Goal: Task Accomplishment & Management: Complete application form

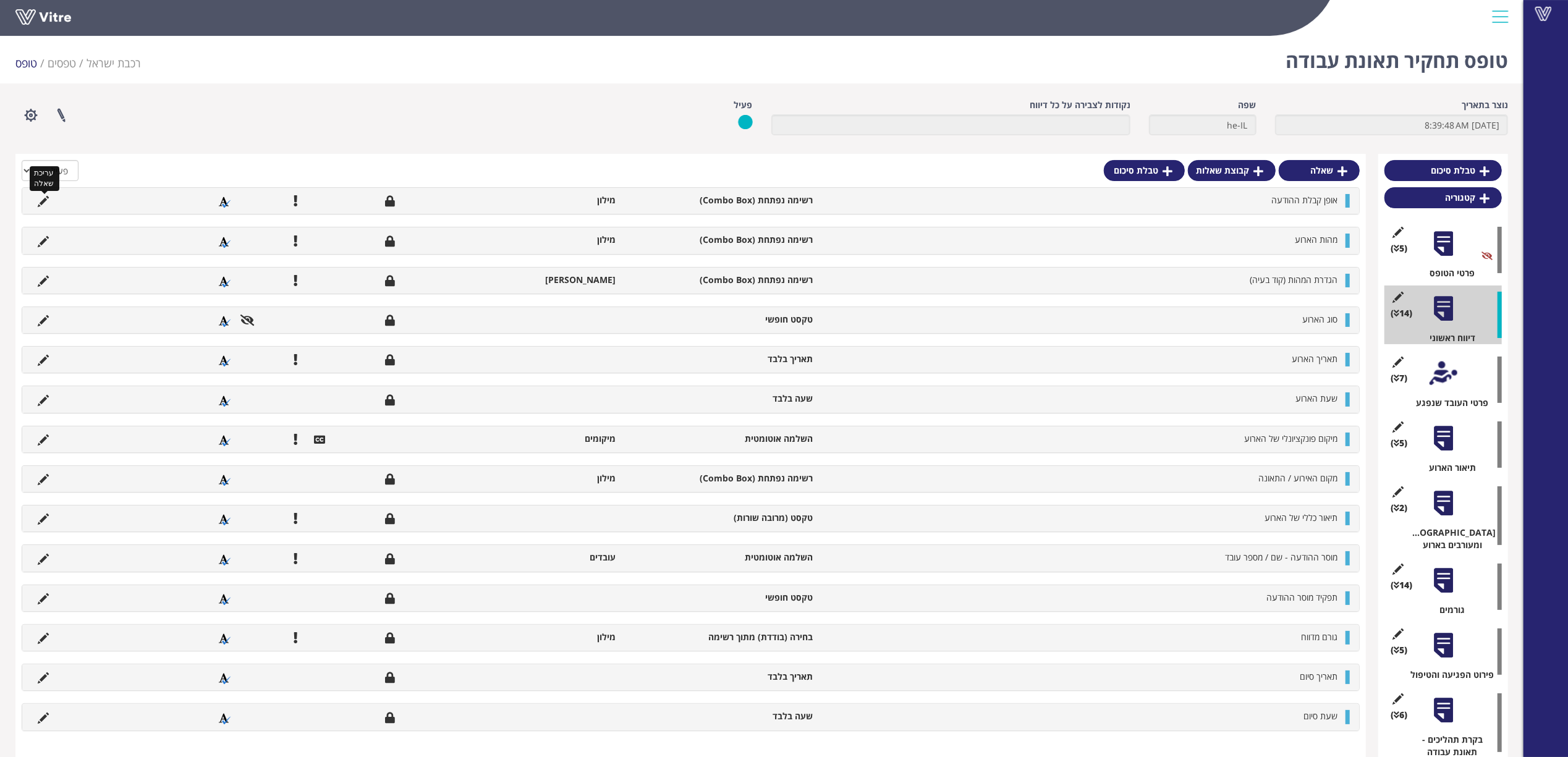
click at [40, 206] on icon at bounding box center [43, 201] width 11 height 11
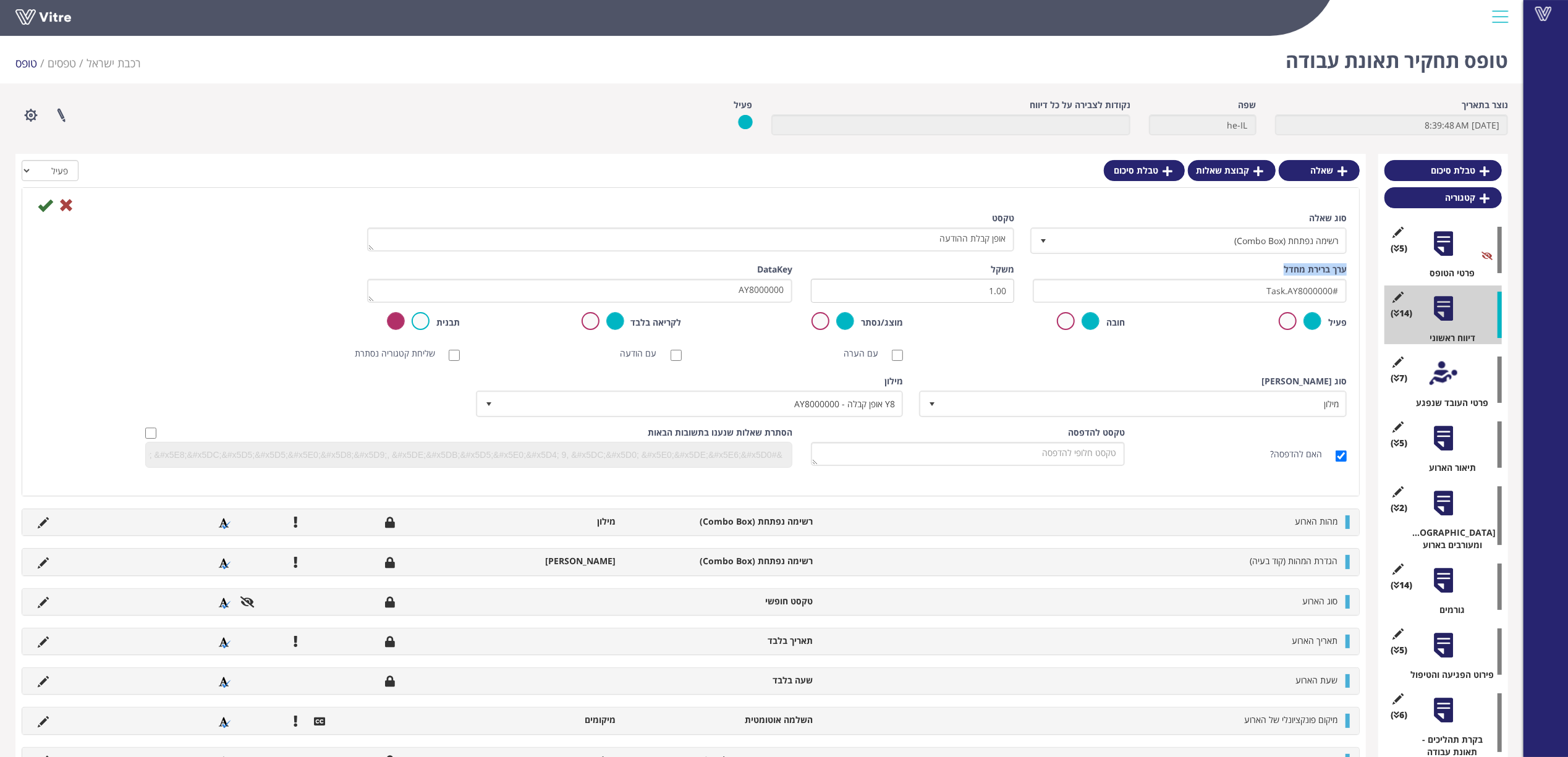
drag, startPoint x: 1334, startPoint y: 268, endPoint x: 1281, endPoint y: 268, distance: 53.0
click at [1281, 268] on div "ערך ברירת מחדל #Task.AY8000000" at bounding box center [1189, 283] width 314 height 40
copy label "ערך ברירת מחדל"
click at [65, 208] on icon at bounding box center [66, 205] width 15 height 15
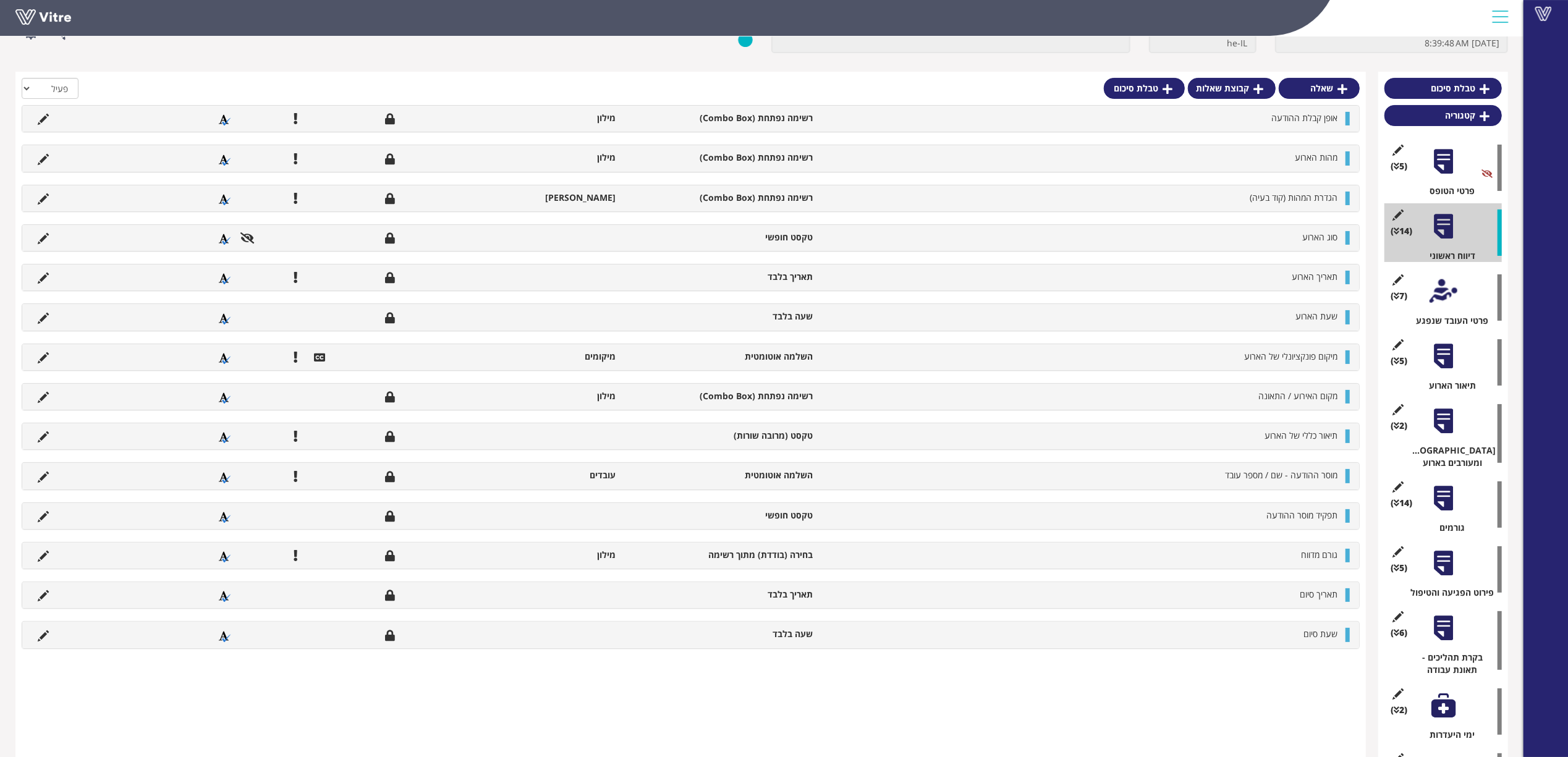
scroll to position [160, 0]
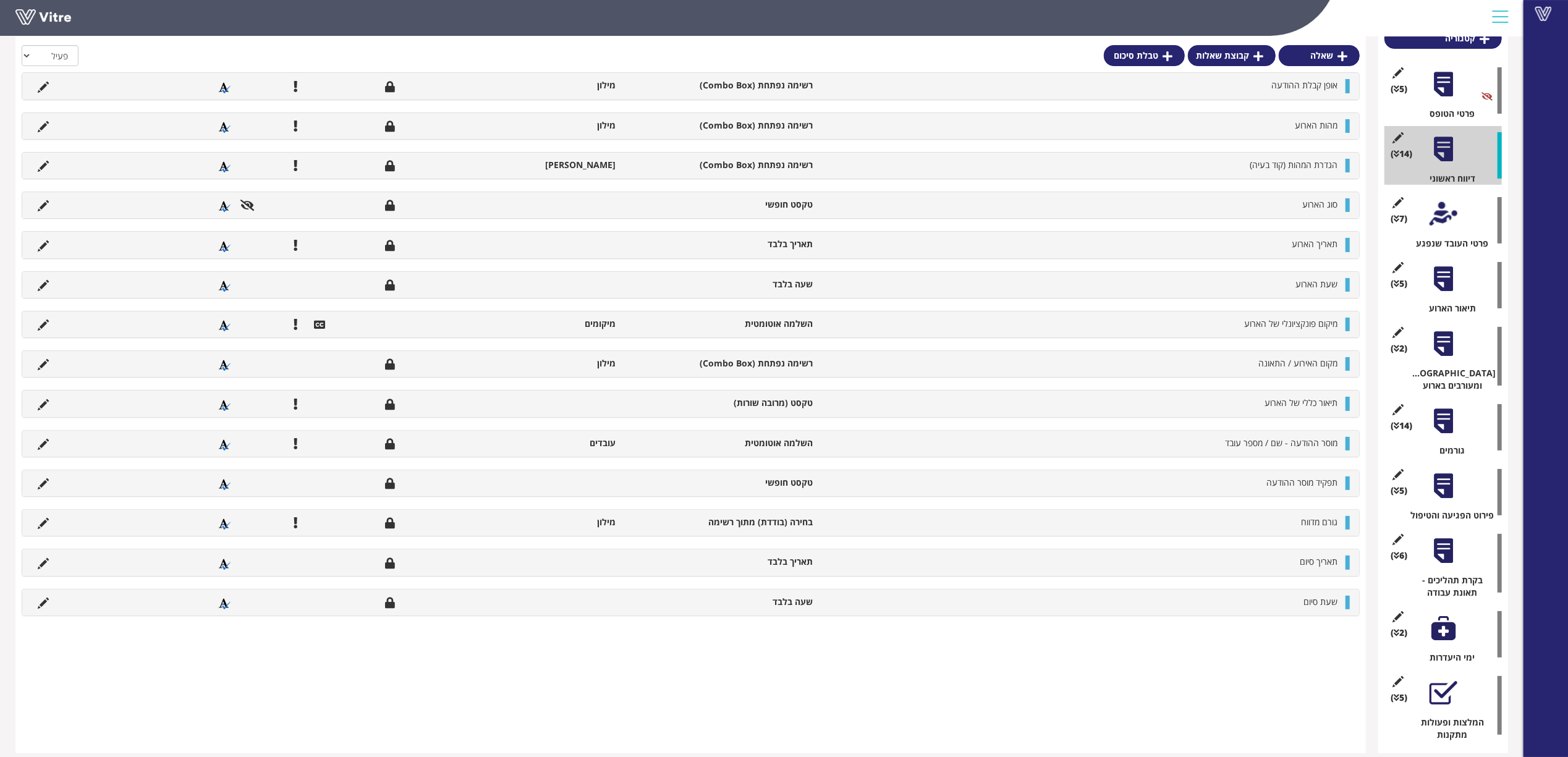
click at [1444, 213] on div at bounding box center [1443, 214] width 28 height 28
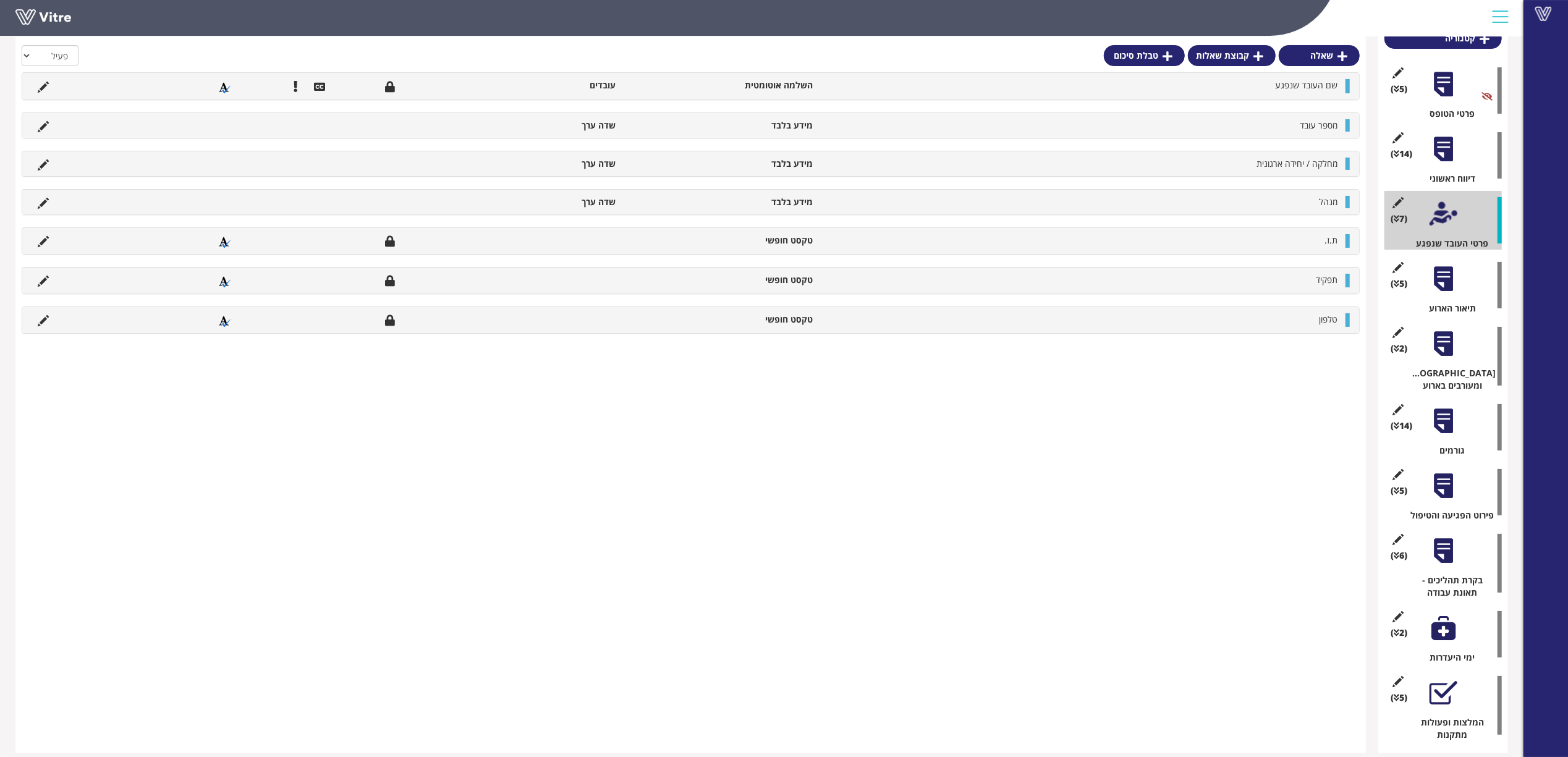
click at [1440, 283] on div at bounding box center [1443, 279] width 28 height 28
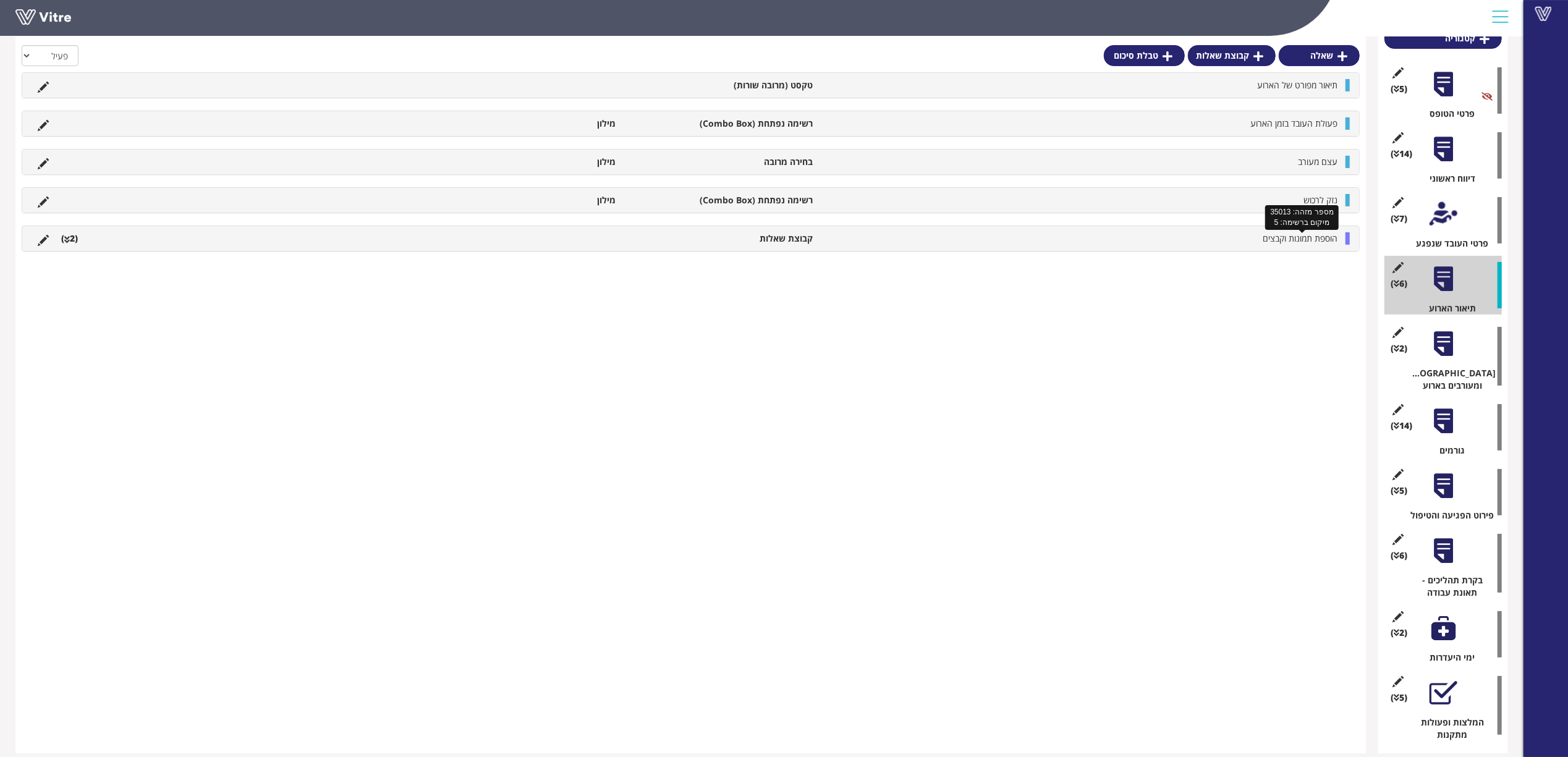
click at [1284, 239] on span "הוספת תמונות וקבצים" at bounding box center [1300, 238] width 75 height 12
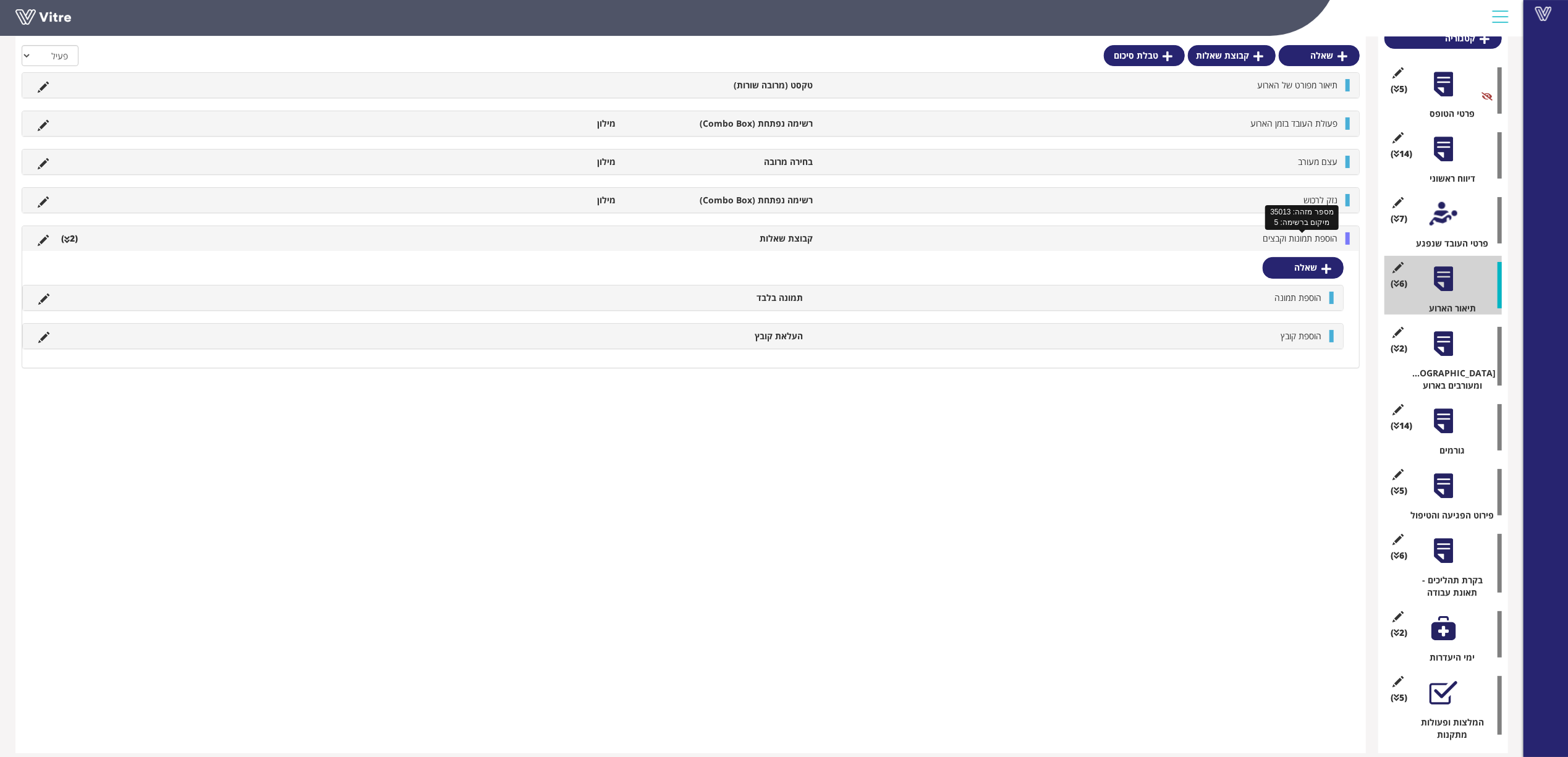
click at [1284, 239] on span "הוספת תמונות וקבצים" at bounding box center [1300, 238] width 75 height 12
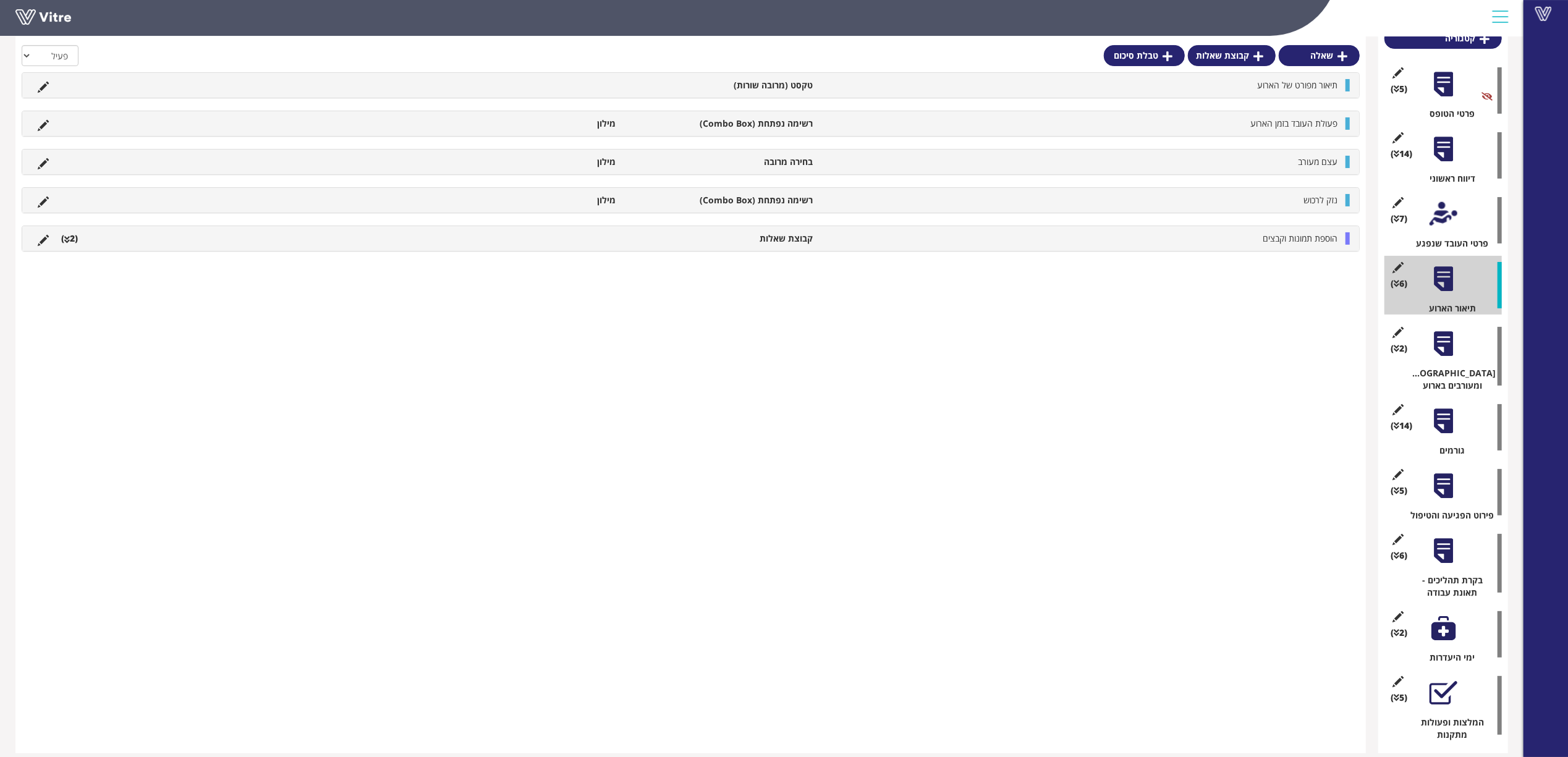
click at [1437, 343] on div at bounding box center [1443, 343] width 28 height 28
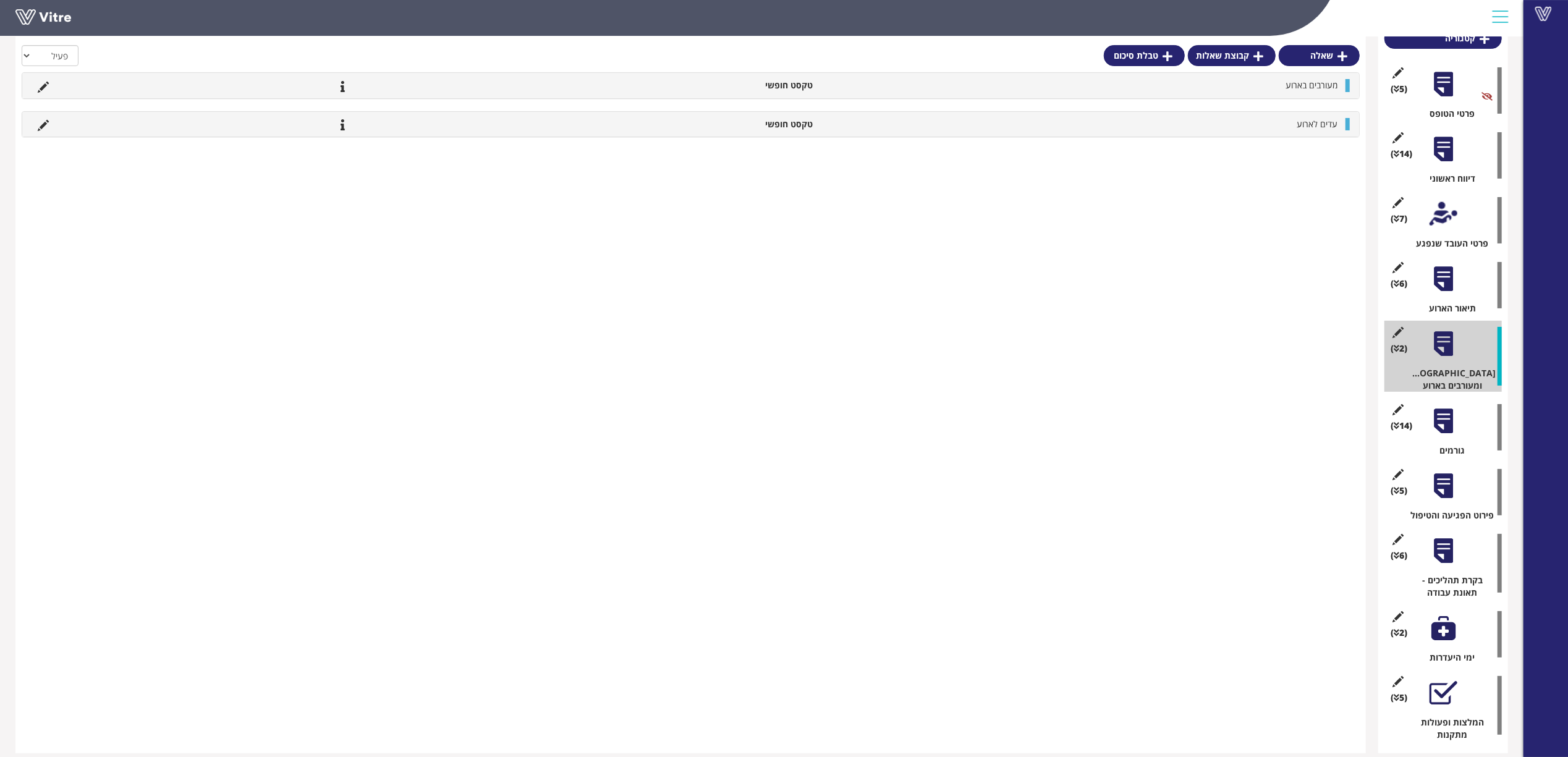
click at [1435, 407] on div at bounding box center [1443, 421] width 28 height 28
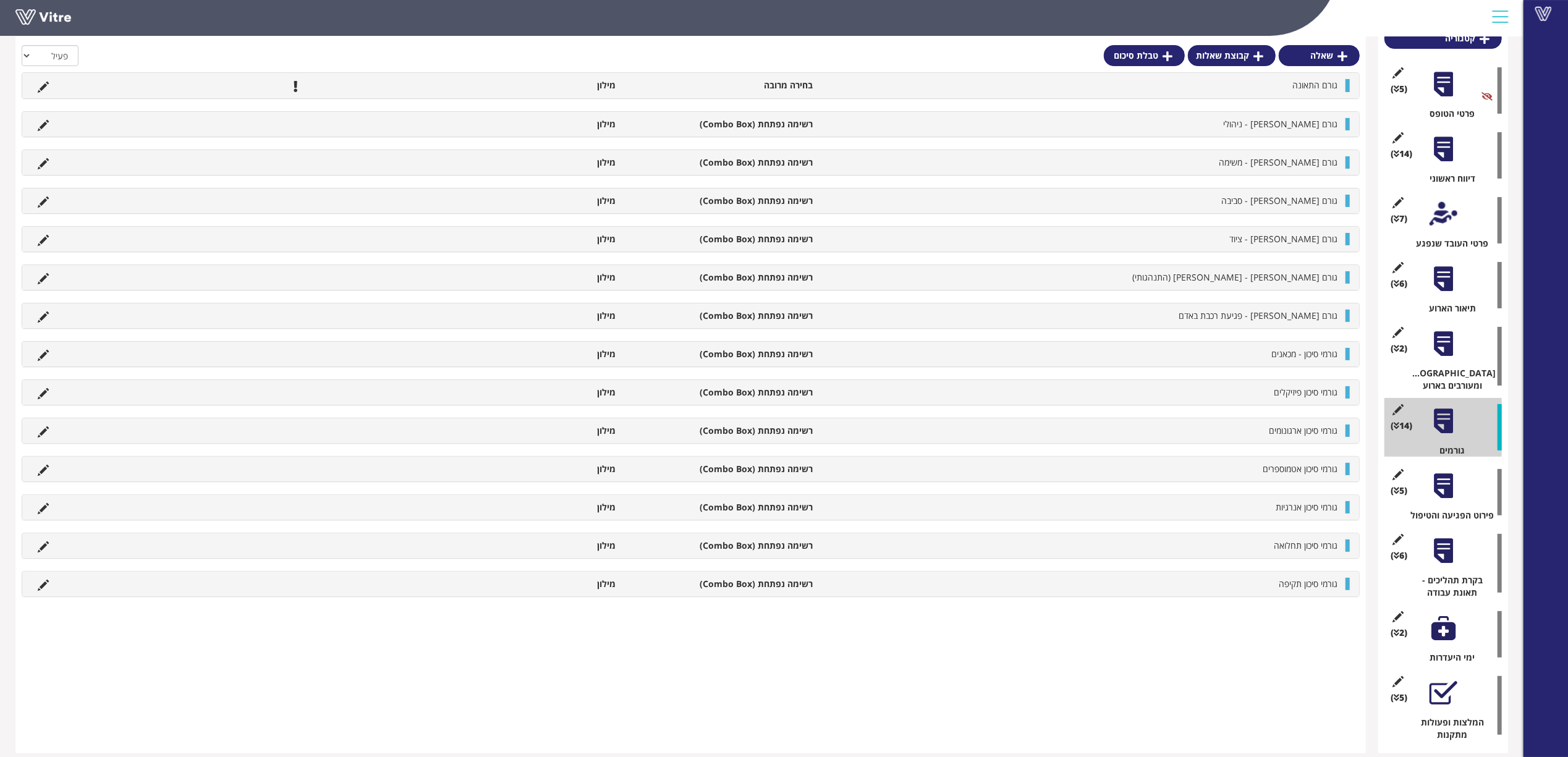
click at [1439, 473] on div at bounding box center [1443, 486] width 28 height 28
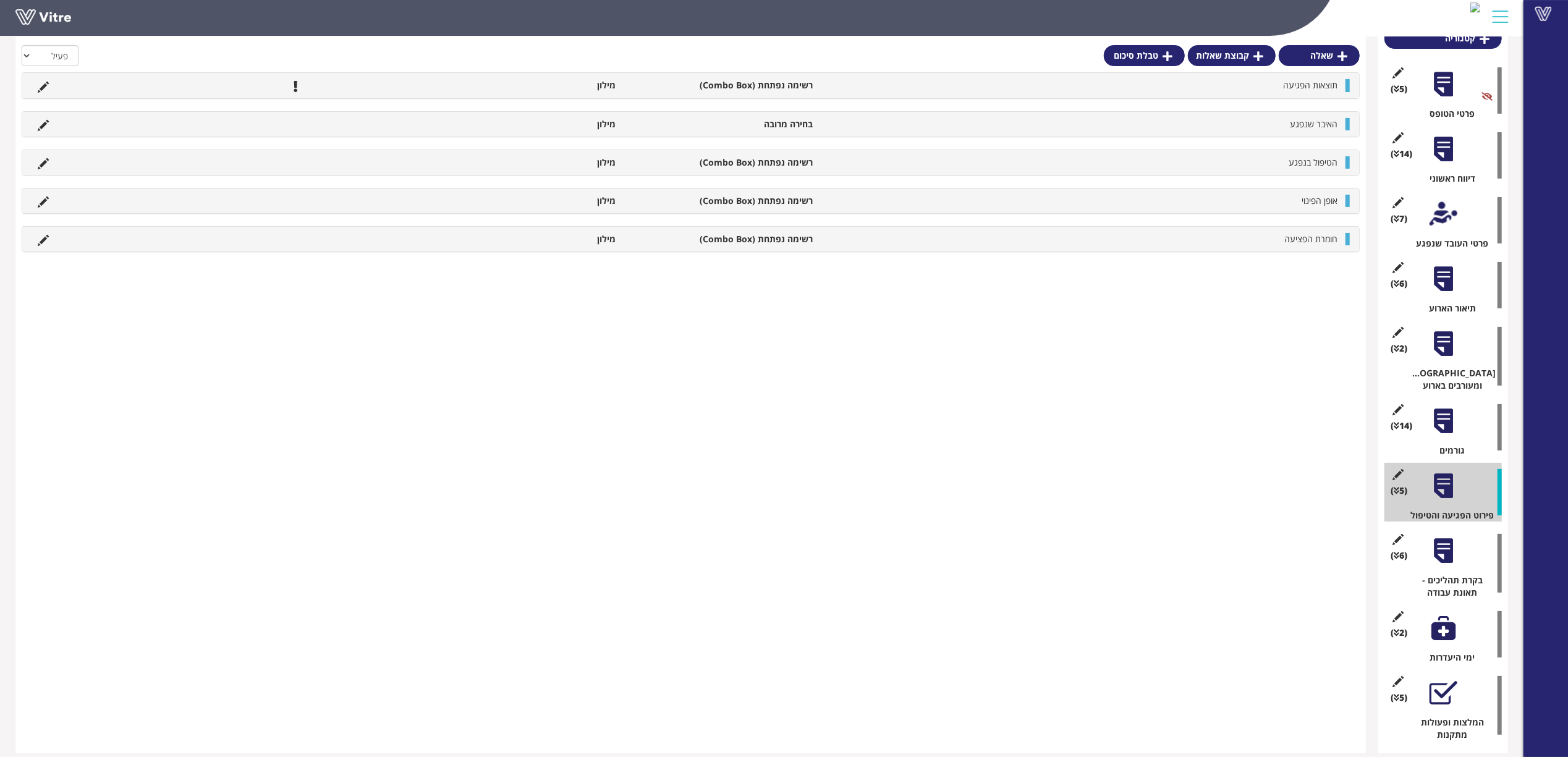
click at [1448, 537] on div at bounding box center [1443, 551] width 28 height 28
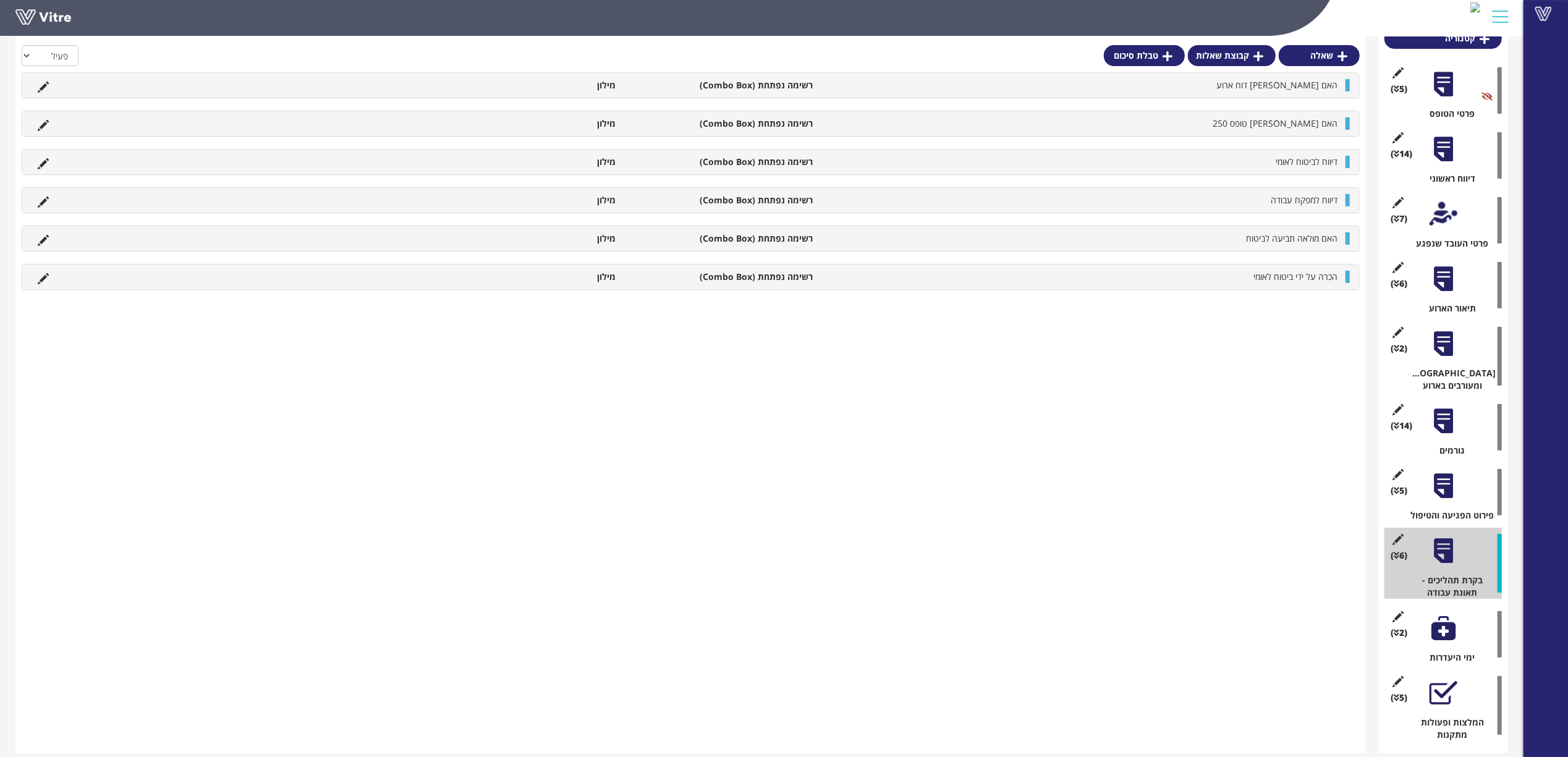
click at [1443, 619] on div at bounding box center [1443, 628] width 28 height 28
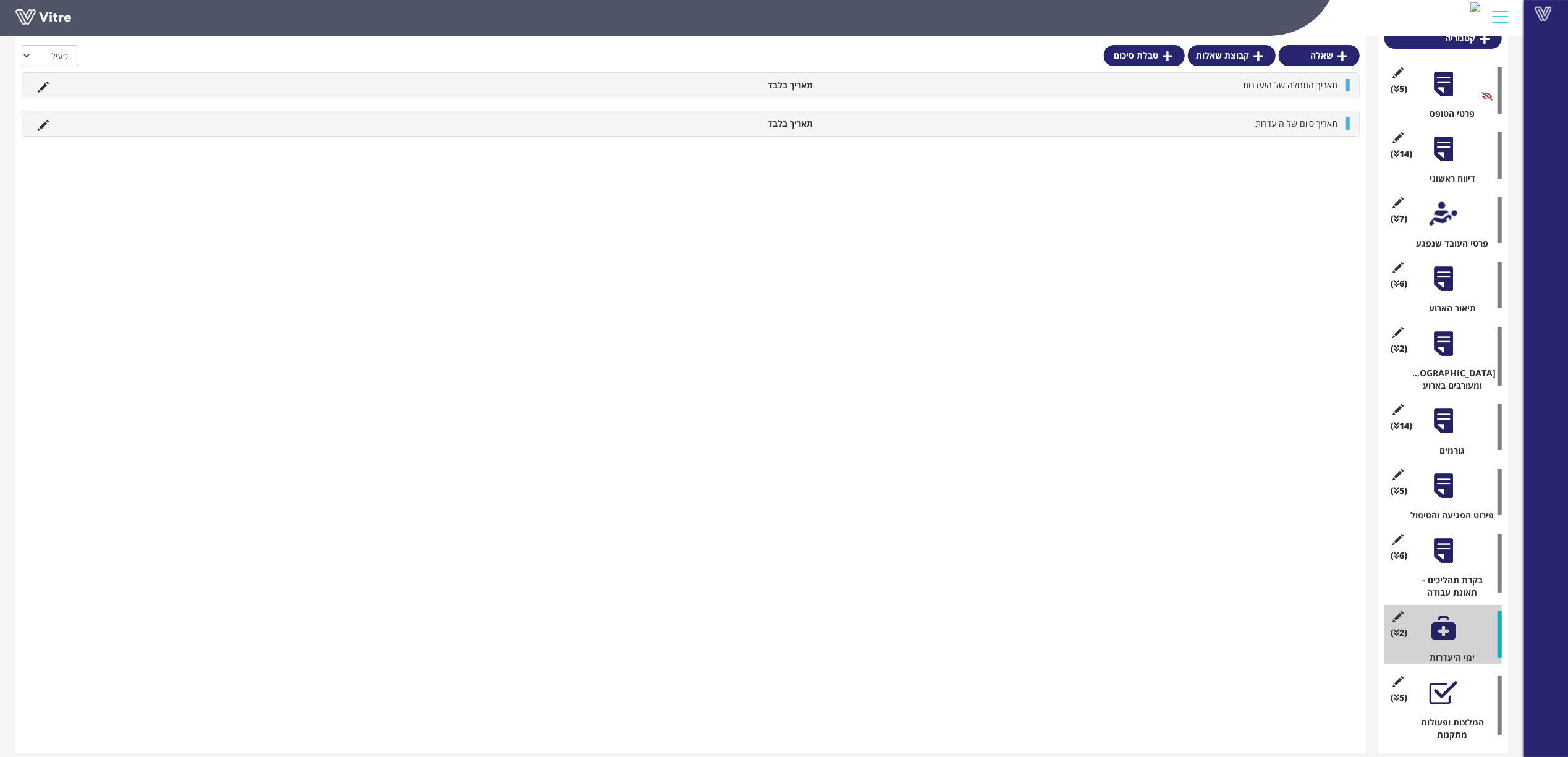
click at [1445, 680] on div at bounding box center [1443, 693] width 28 height 28
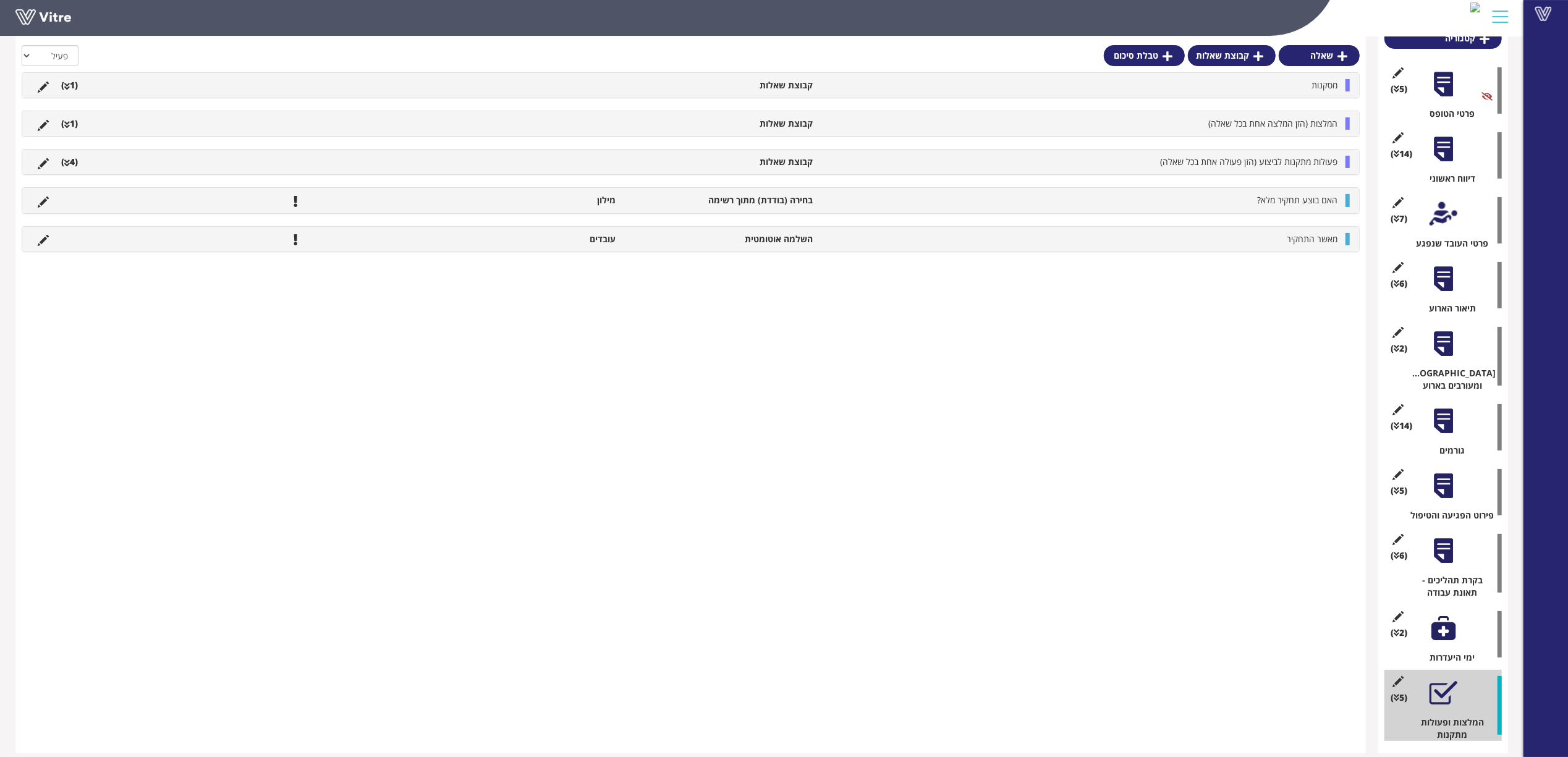
click at [832, 83] on li "מסקנות" at bounding box center [1081, 85] width 525 height 12
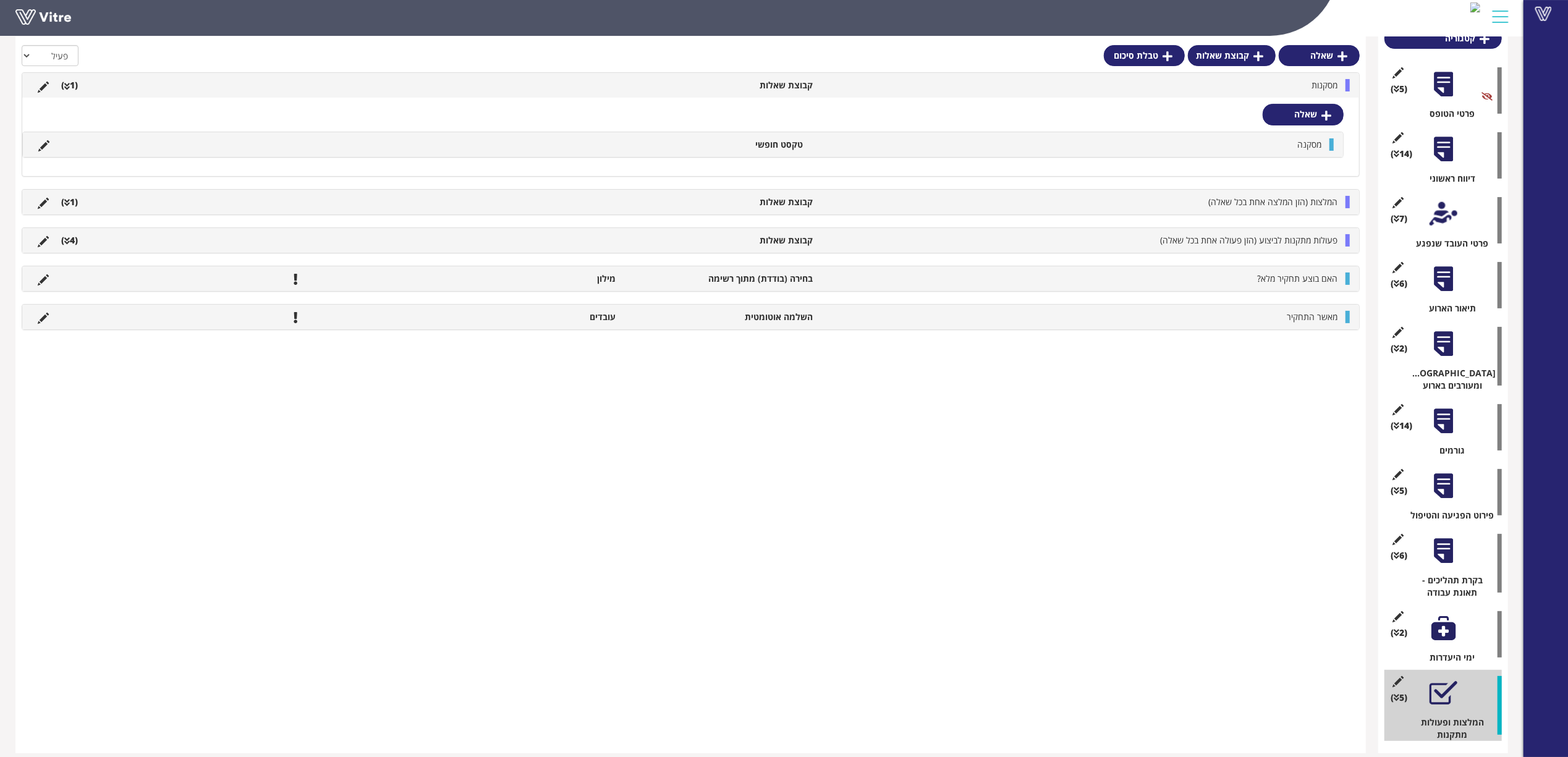
click at [821, 212] on div "המלצות (הזן המלצה אחת בכל שאלה) קבוצת שאלות (1 )" at bounding box center [691, 202] width 1337 height 25
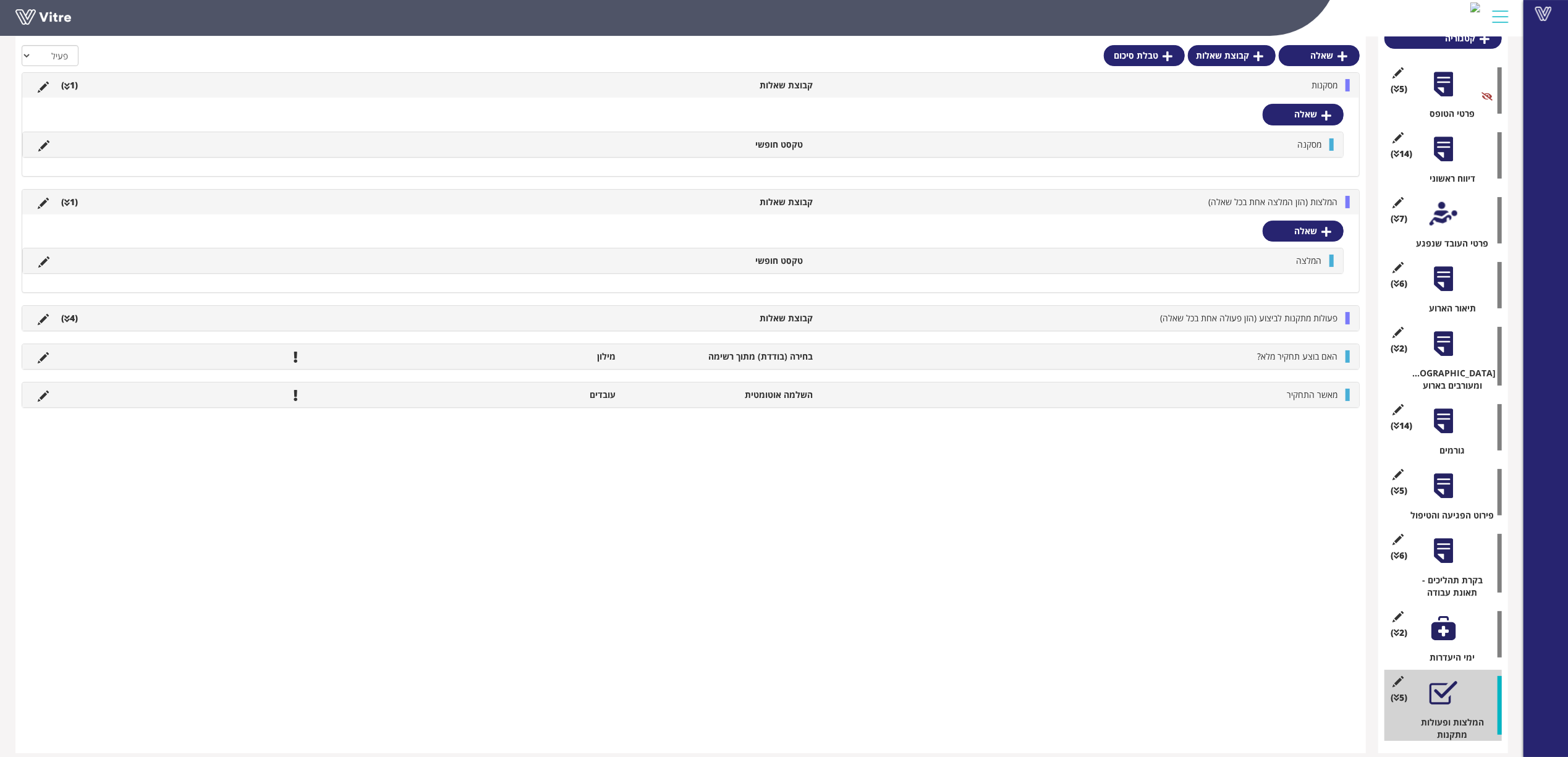
click at [812, 311] on div "פעולות מתקנות לביצוע (הזן פעולה אחת בכל שאלה) קבוצת שאלות (4 )" at bounding box center [691, 318] width 1337 height 25
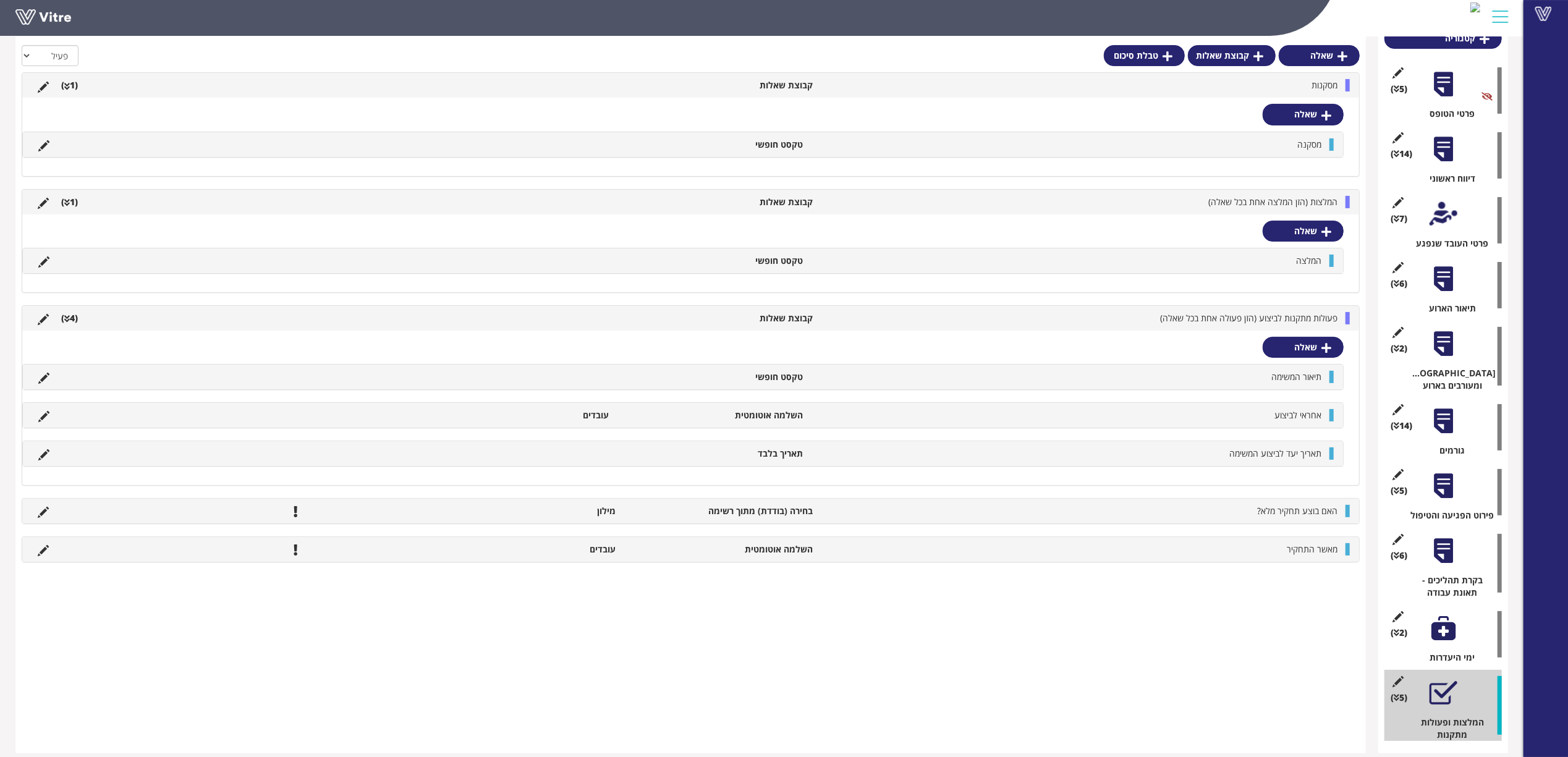
click at [1437, 149] on div at bounding box center [1443, 149] width 28 height 28
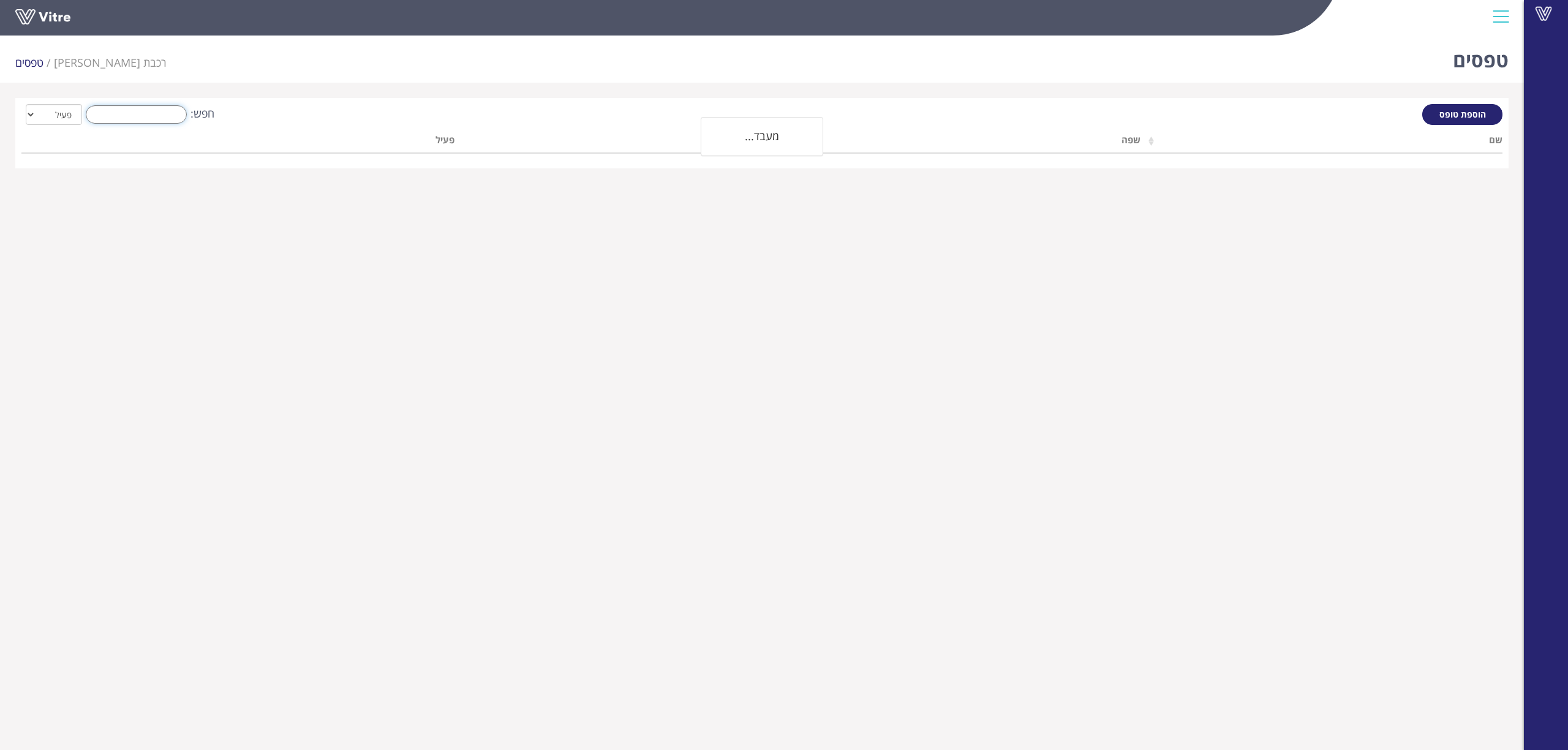
click at [184, 118] on input "חפש:" at bounding box center [136, 114] width 101 height 18
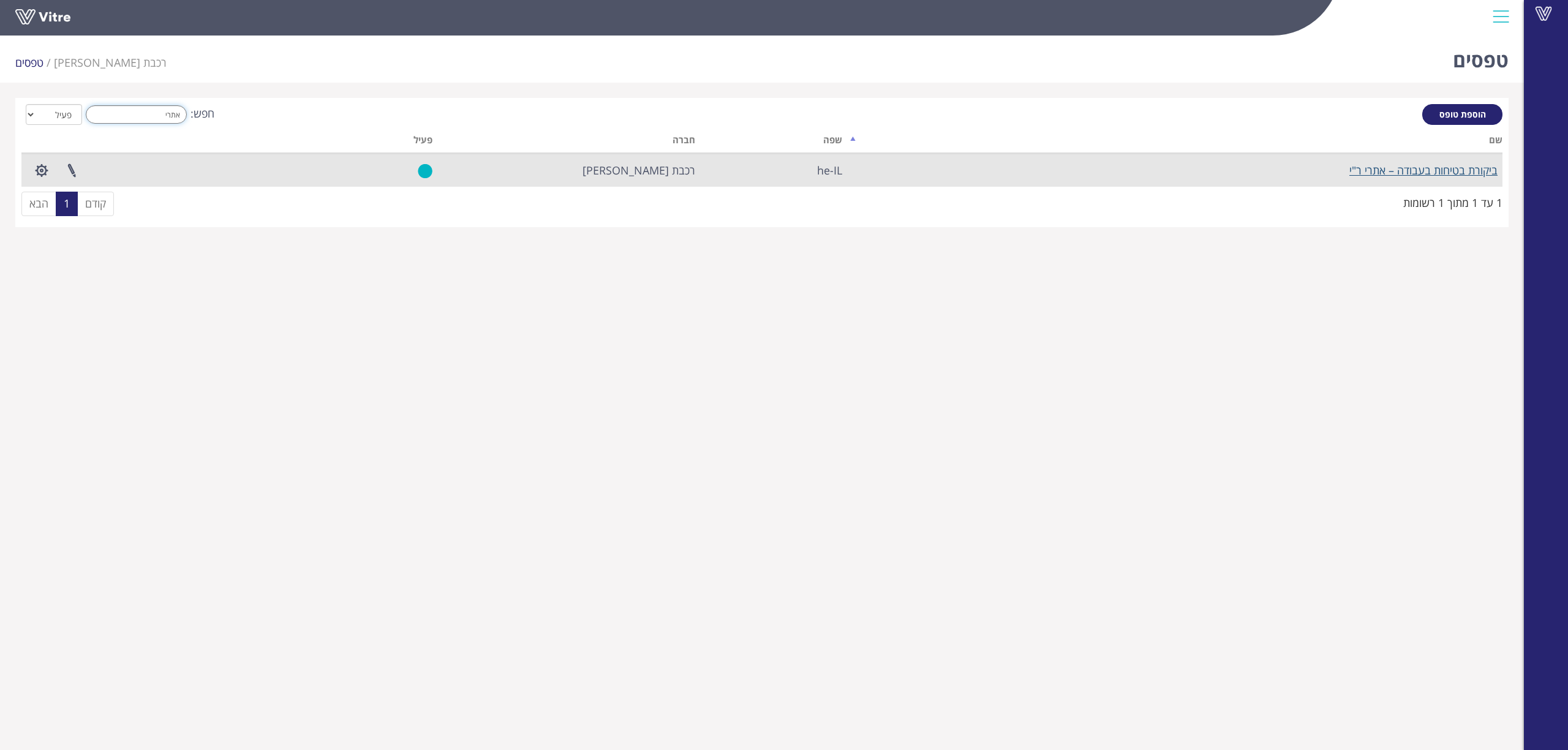
type input "אתרי"
click at [1452, 175] on link "ביקורת בטיחות בעבודה – אתרי ר"י" at bounding box center [1423, 170] width 148 height 15
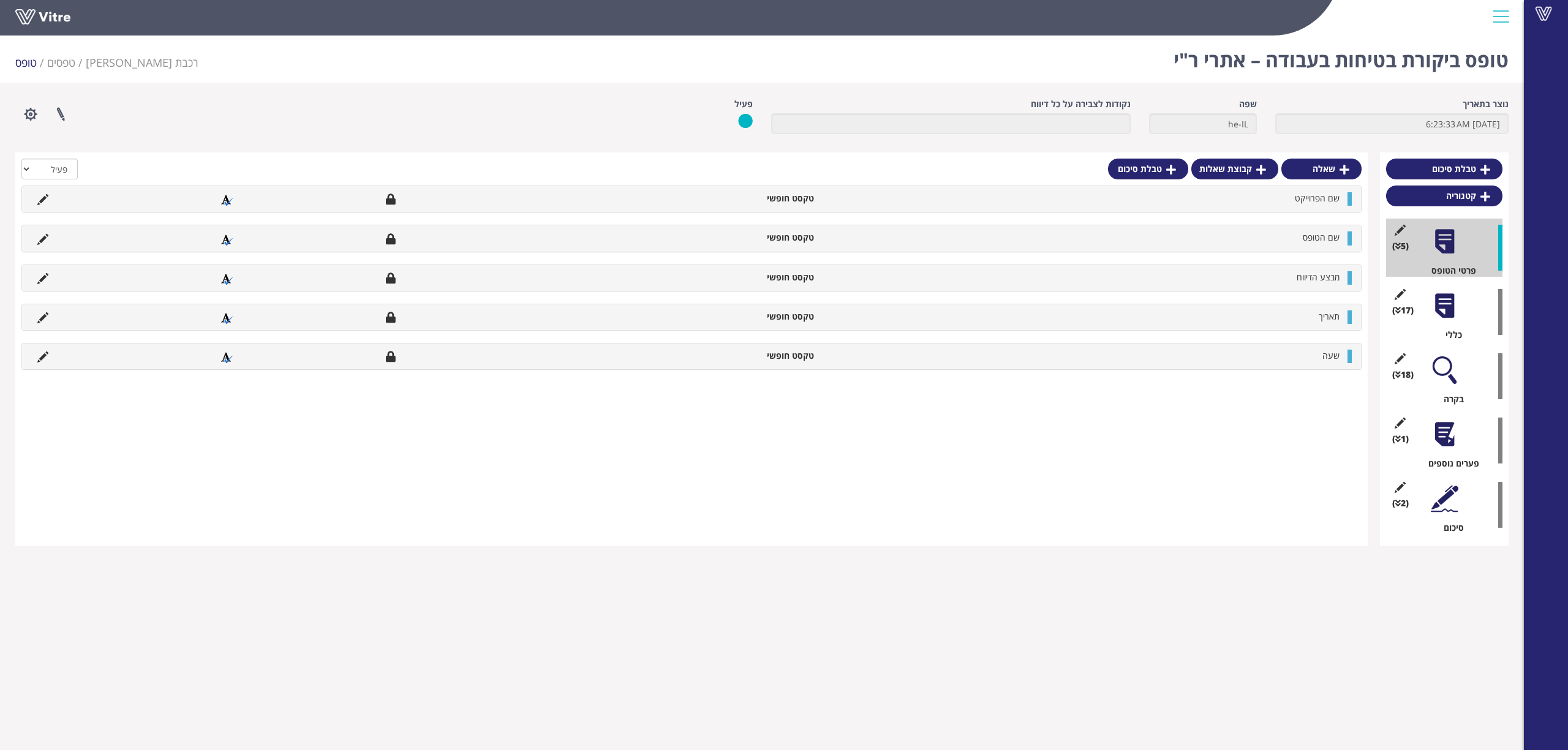
click at [1443, 297] on div at bounding box center [1445, 305] width 28 height 28
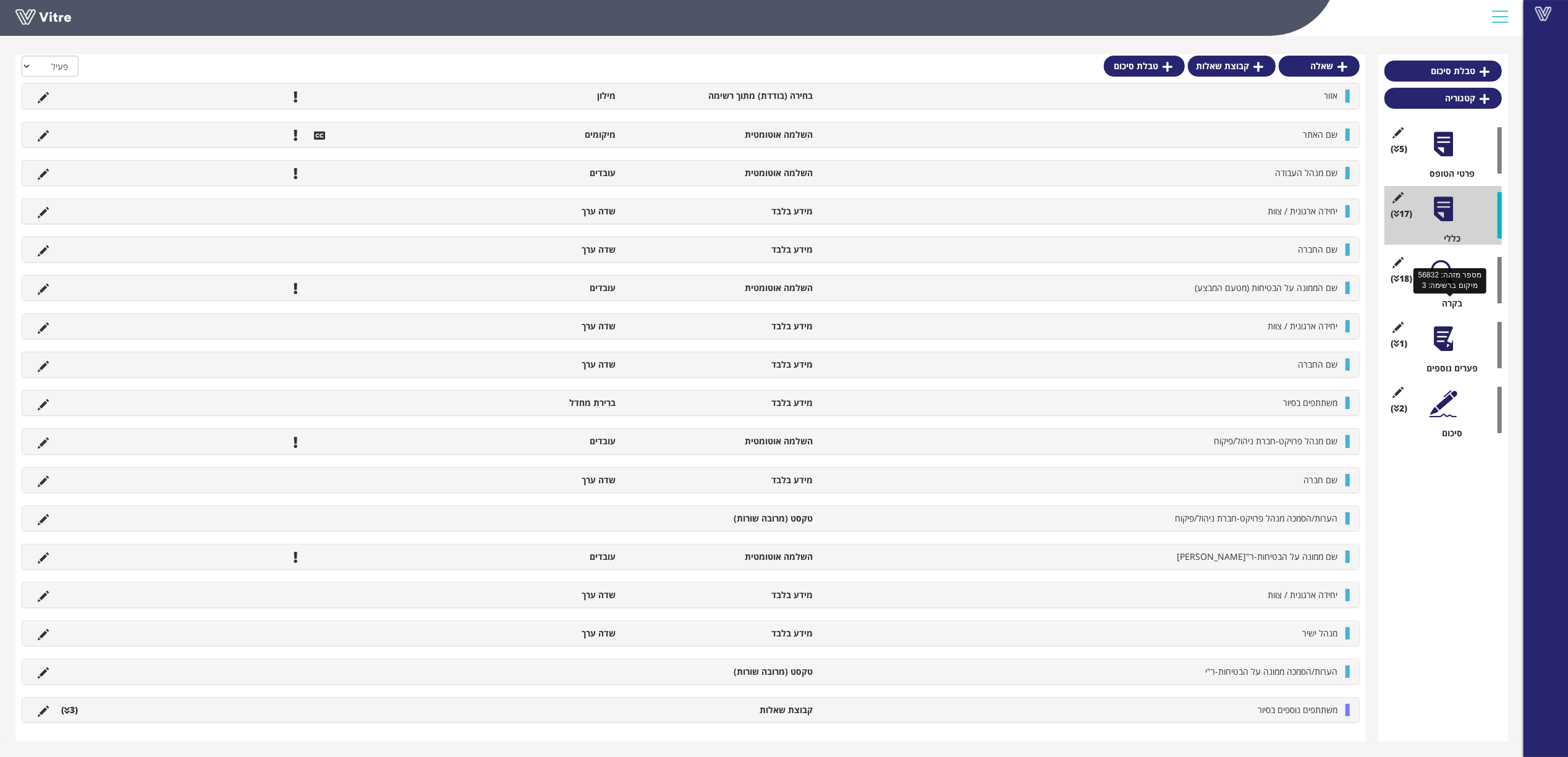
scroll to position [110, 0]
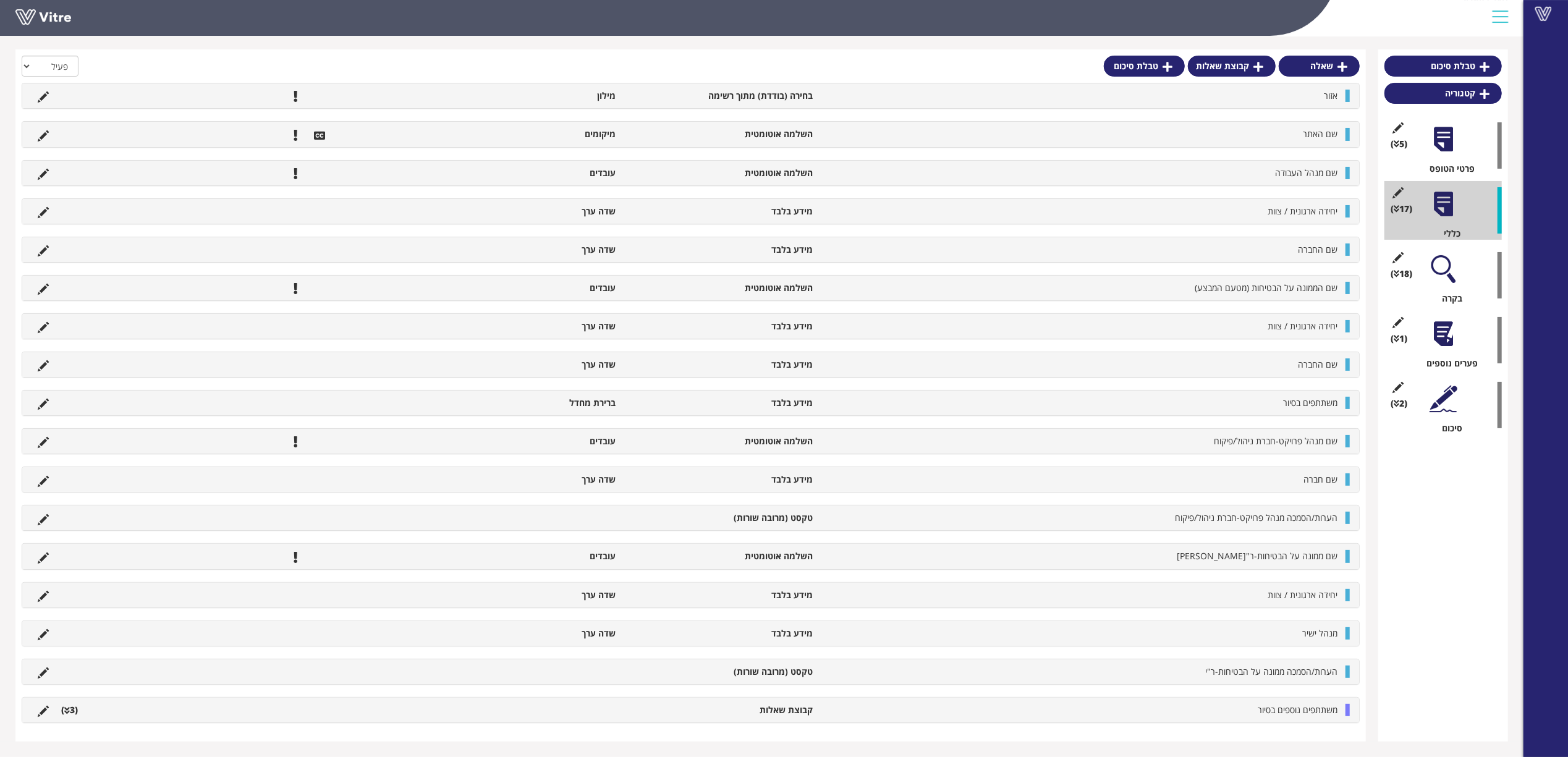
click at [1447, 271] on div at bounding box center [1443, 269] width 28 height 28
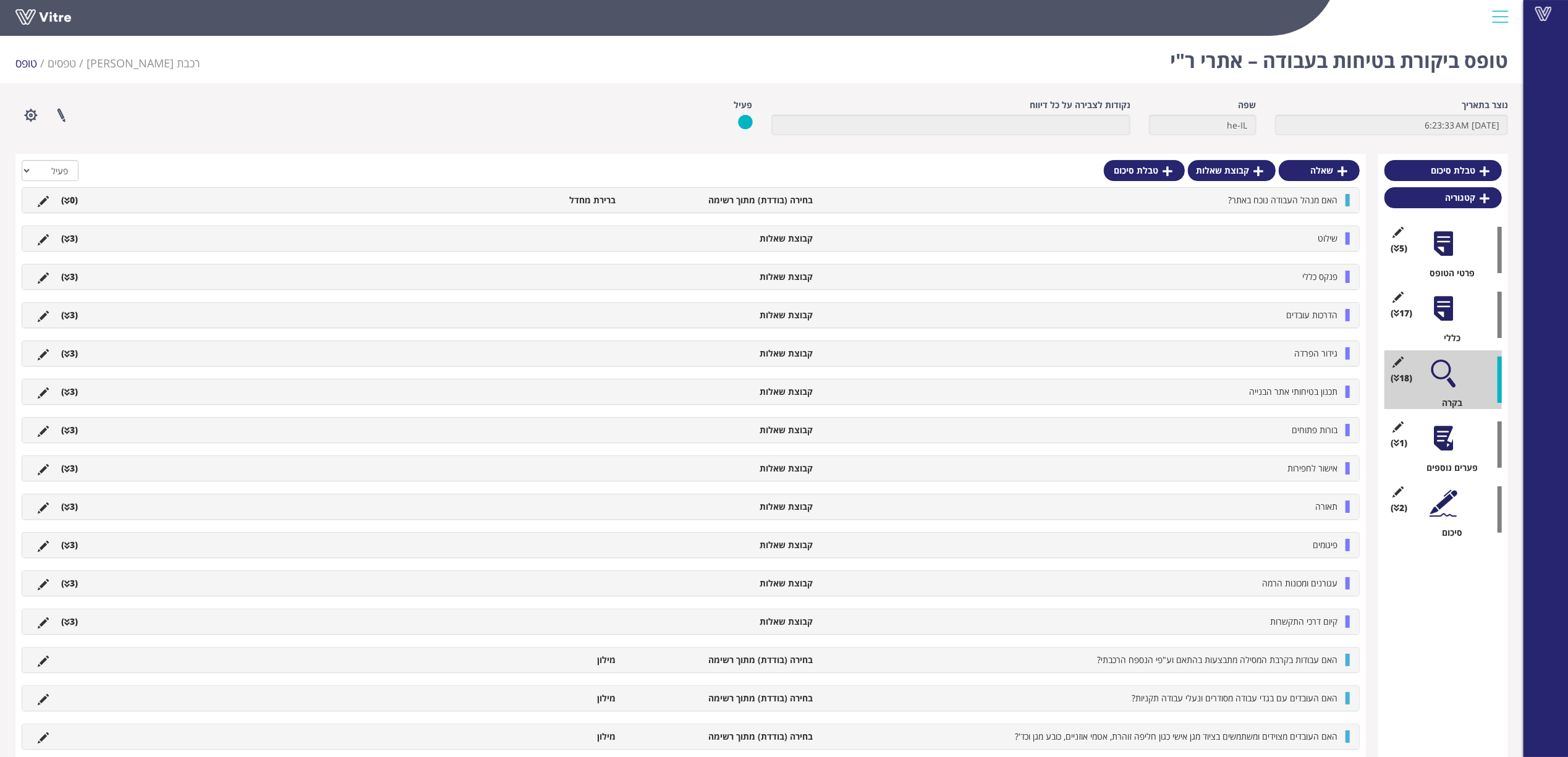
click at [1312, 234] on li "שילוט" at bounding box center [1081, 238] width 525 height 12
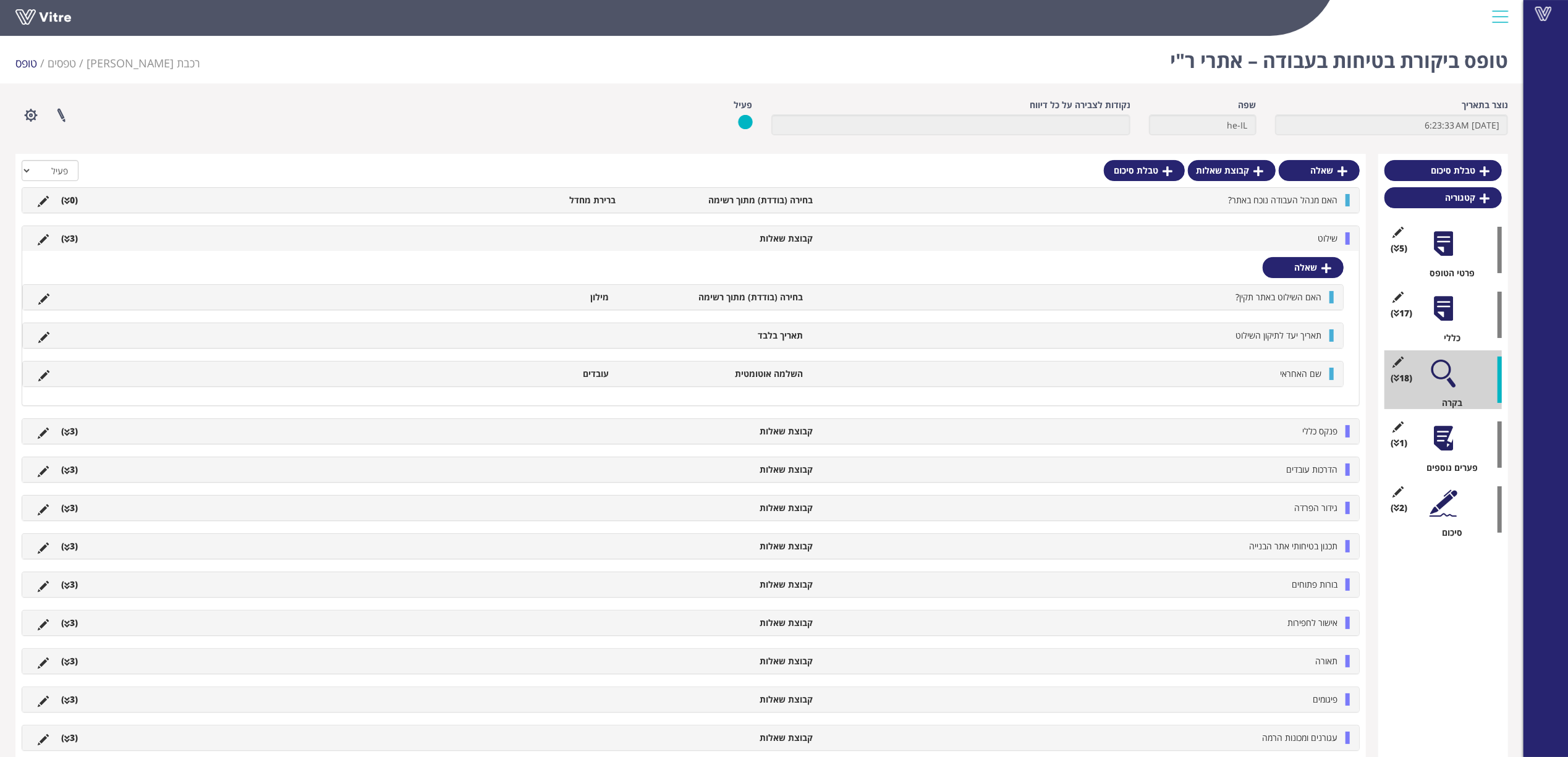
click at [1312, 234] on li "שילוט" at bounding box center [1081, 238] width 525 height 12
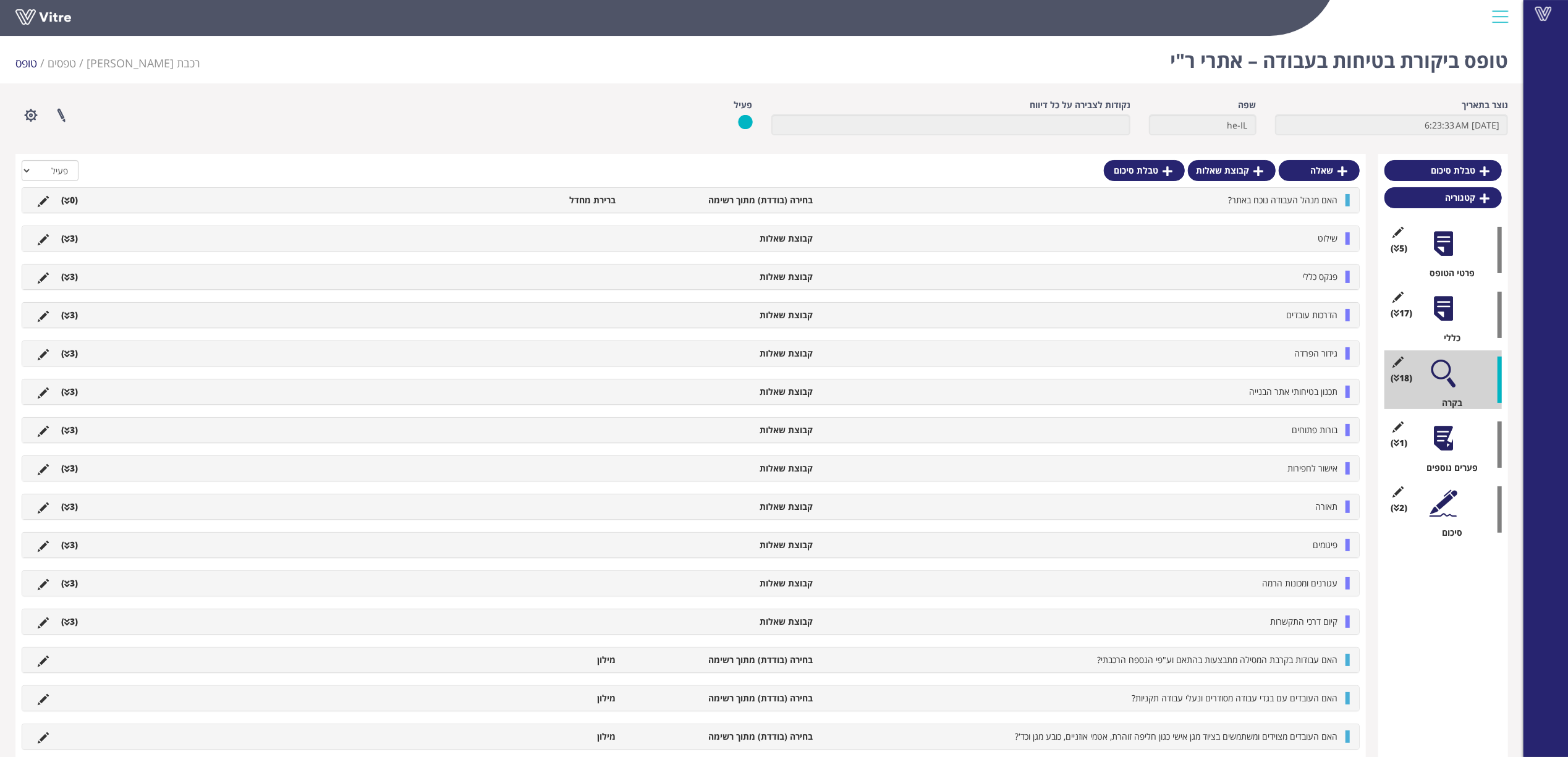
click at [1453, 307] on div at bounding box center [1443, 308] width 28 height 28
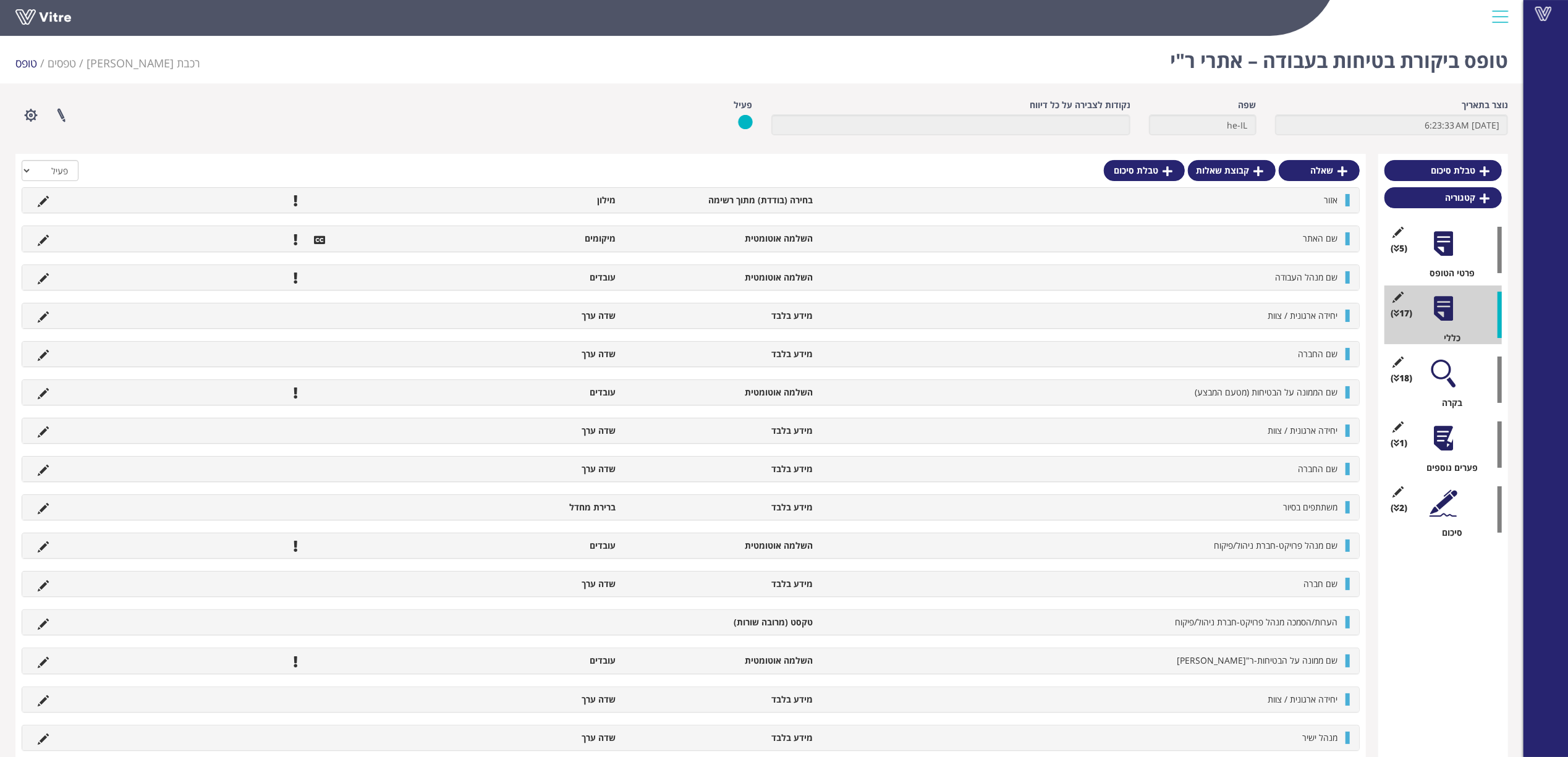
click at [1451, 377] on div at bounding box center [1443, 373] width 28 height 28
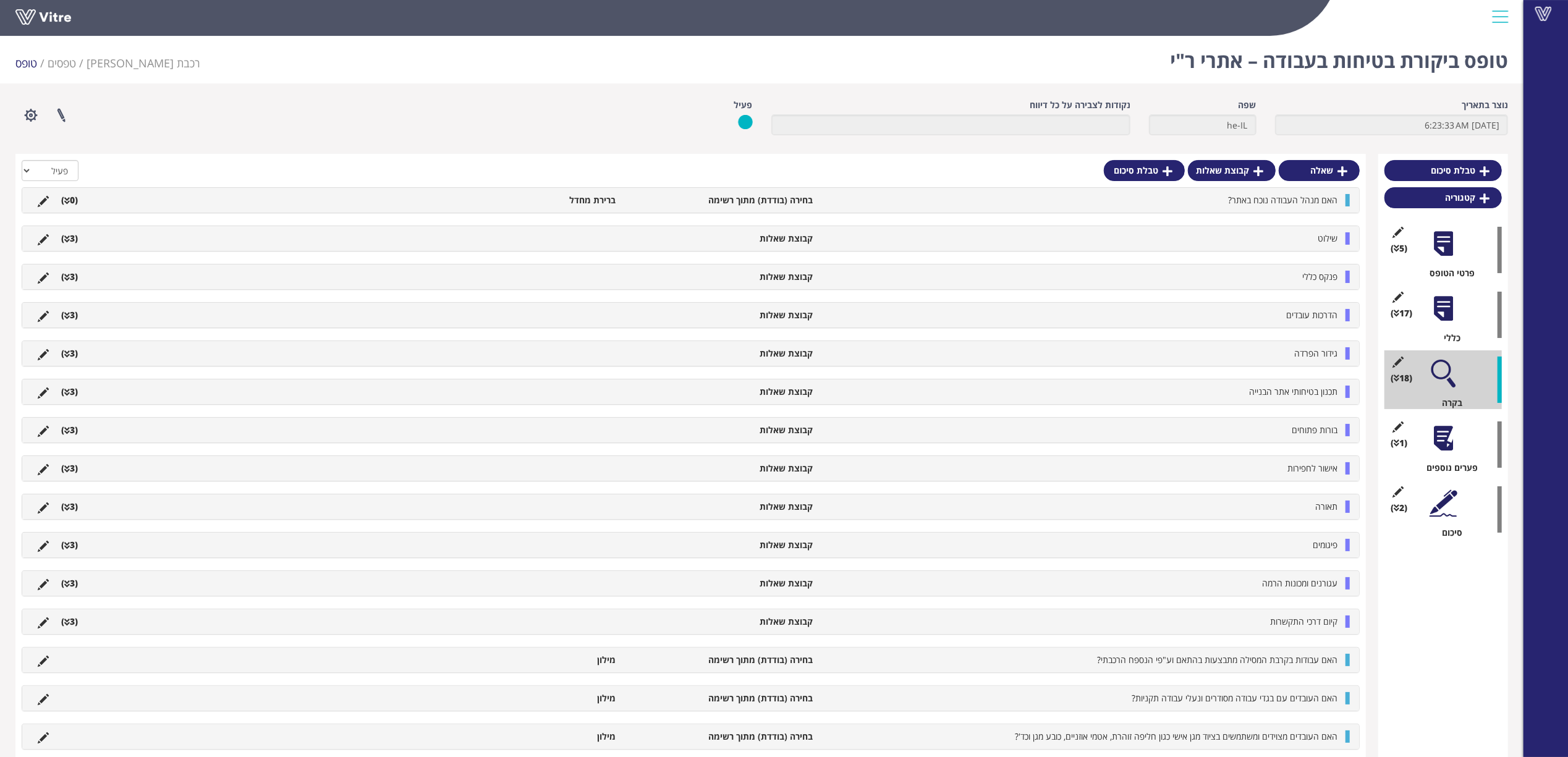
click at [1454, 309] on div at bounding box center [1443, 308] width 28 height 28
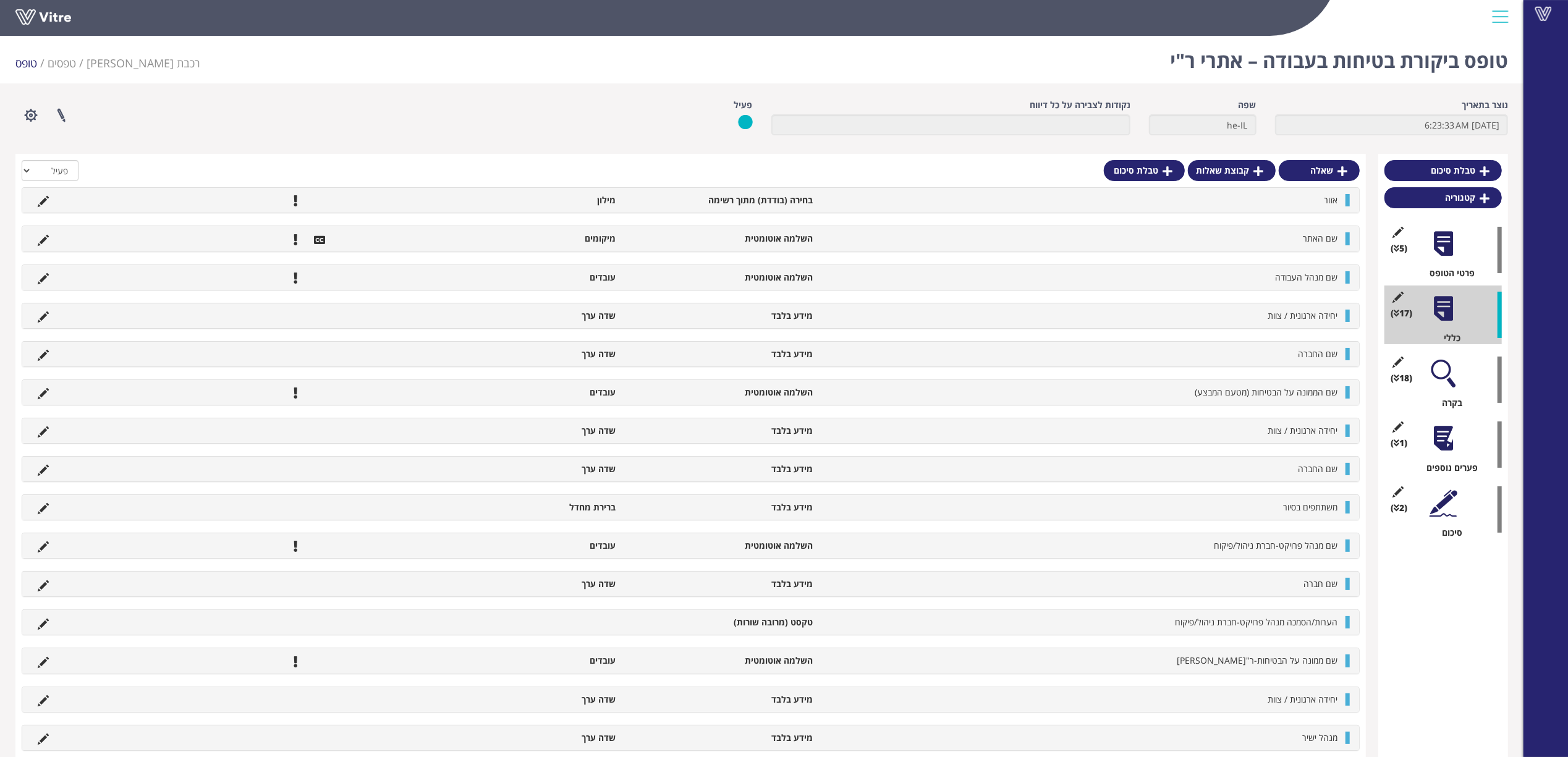
click at [1442, 371] on div at bounding box center [1443, 373] width 28 height 28
